Goal: Find specific page/section: Find specific page/section

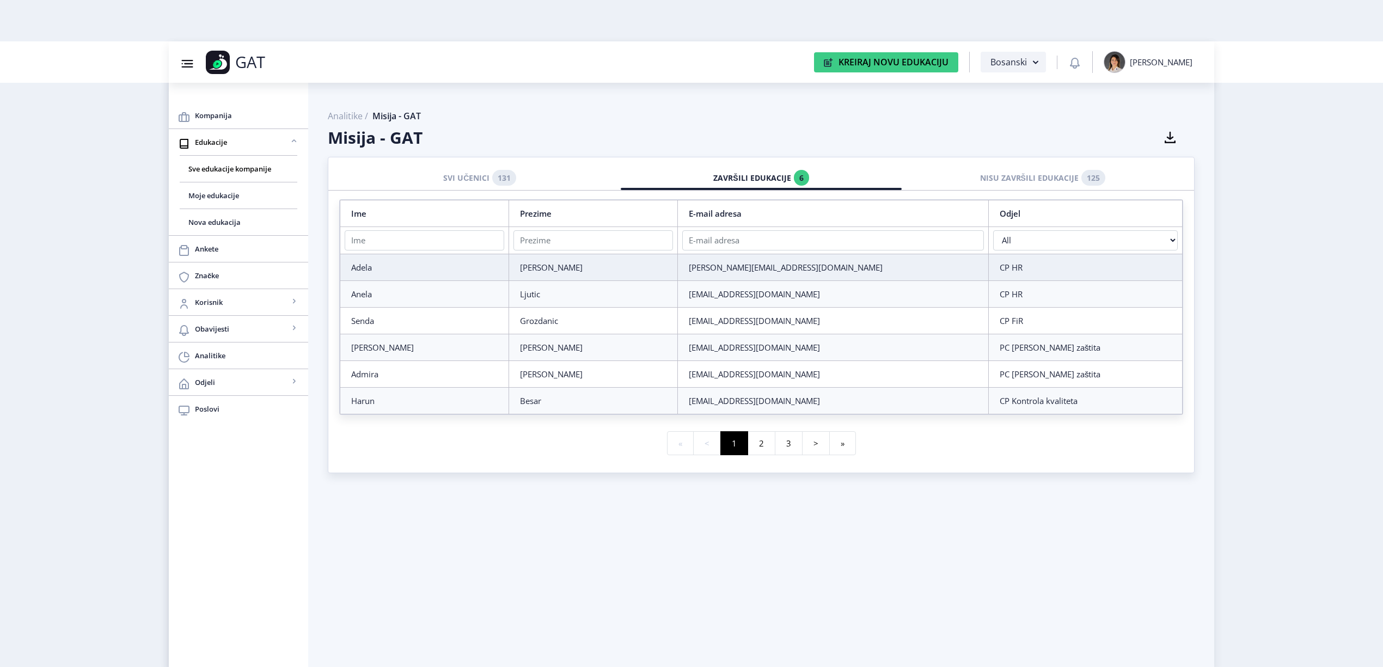
scroll to position [41, 0]
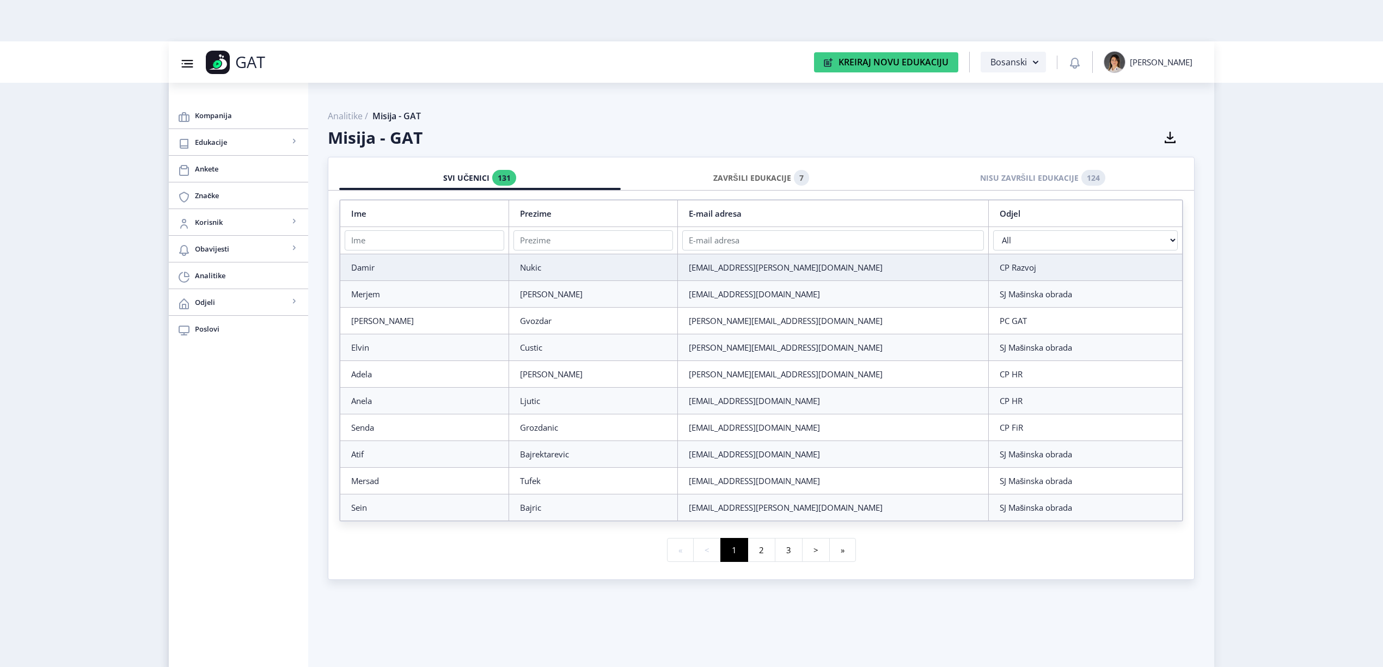
click at [786, 181] on div "ZAVRŠILI EDUKACIJE 7" at bounding box center [761, 178] width 265 height 24
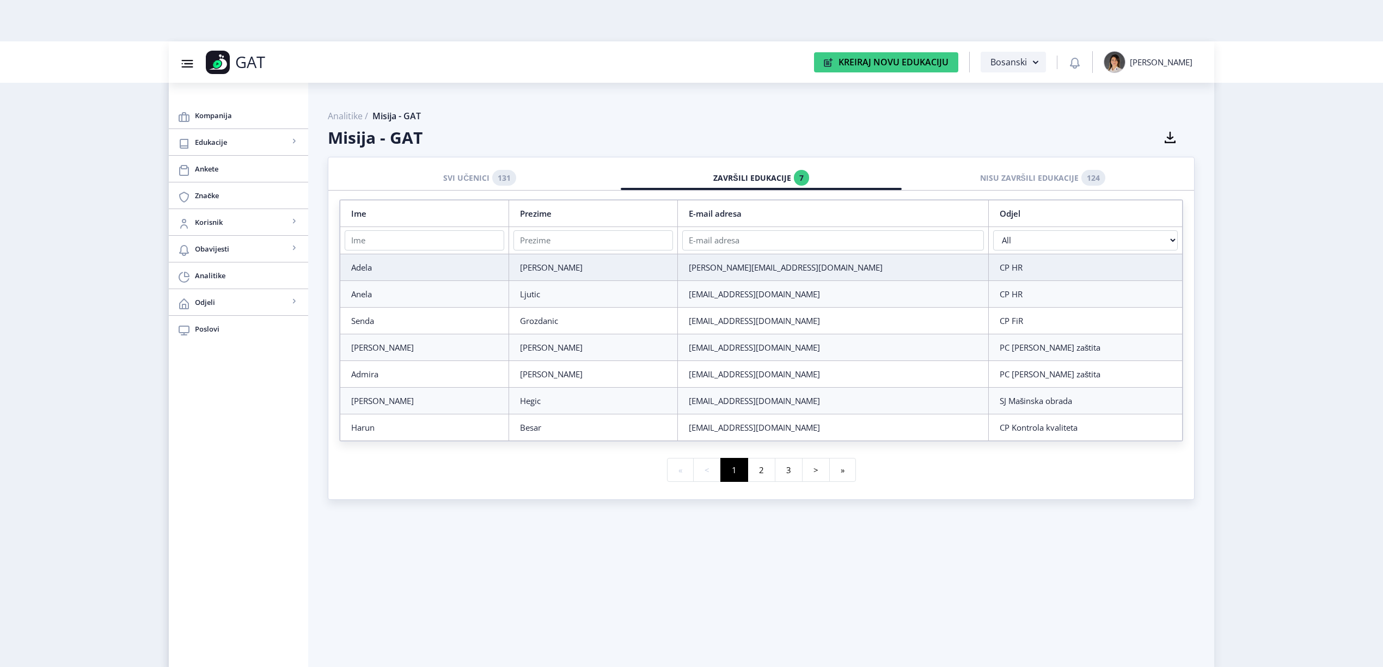
click at [351, 115] on span "Analitike /" at bounding box center [348, 116] width 40 height 11
